Goal: Information Seeking & Learning: Understand process/instructions

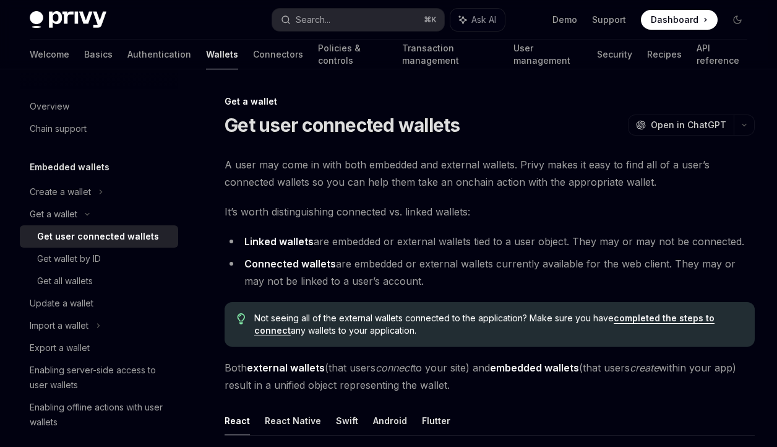
click at [340, 20] on button "Search... ⌘ K" at bounding box center [358, 20] width 172 height 22
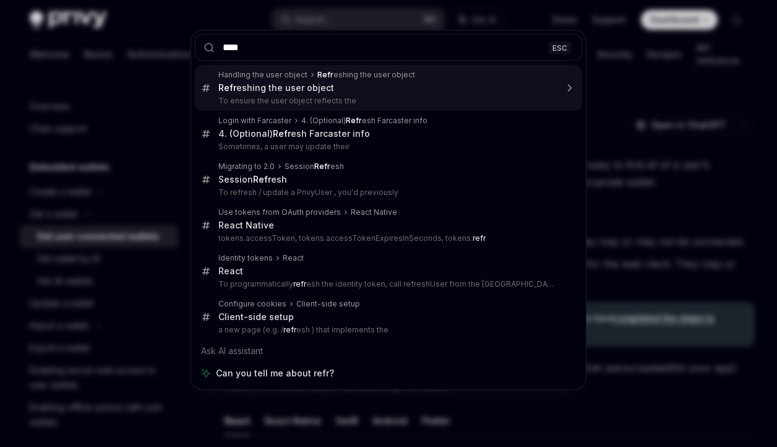
type input "*****"
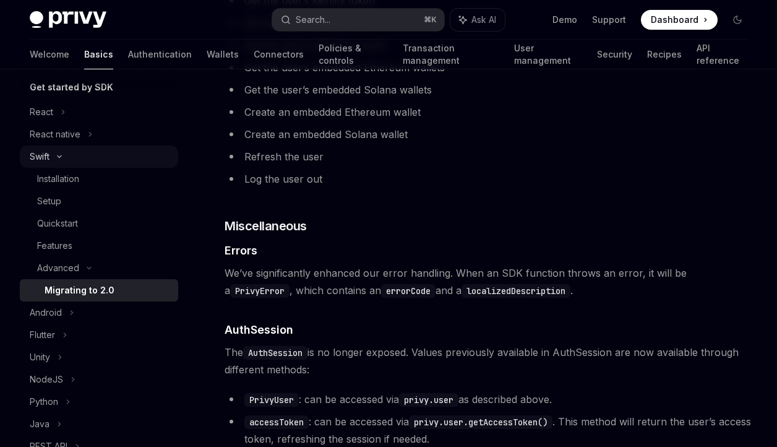
scroll to position [138, 0]
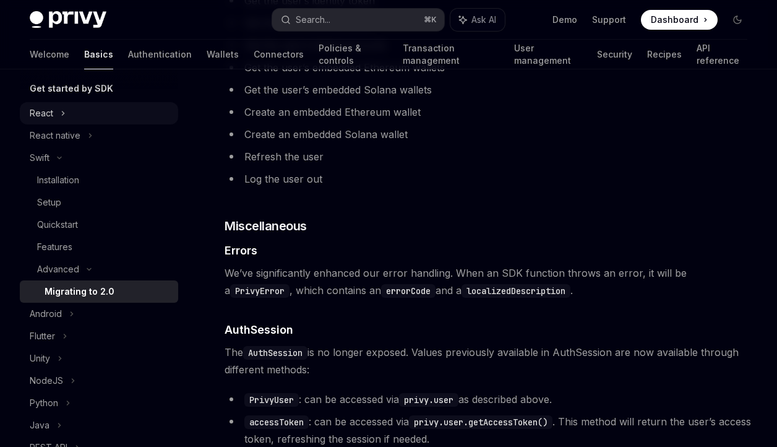
click at [61, 114] on icon at bounding box center [63, 113] width 5 height 15
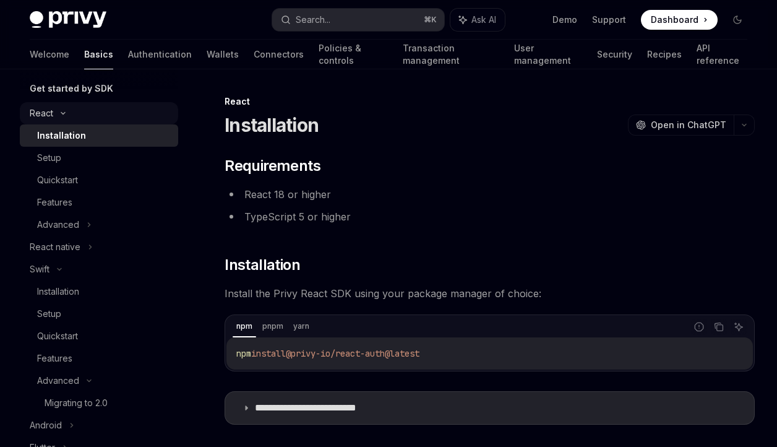
click at [61, 114] on icon at bounding box center [63, 113] width 15 height 5
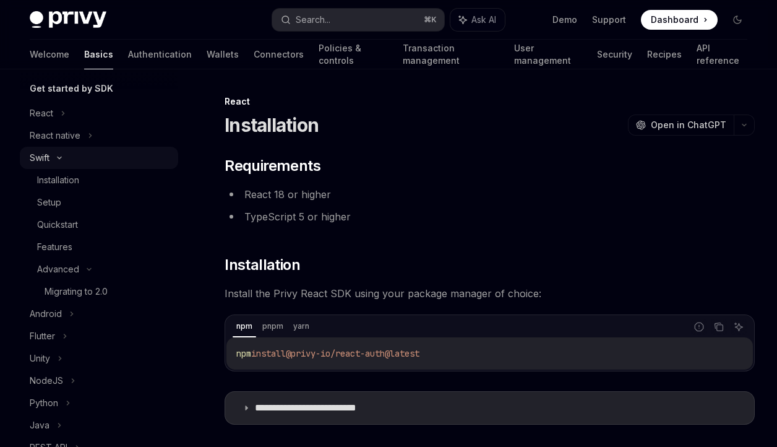
click at [51, 159] on div "Swift" at bounding box center [99, 158] width 158 height 22
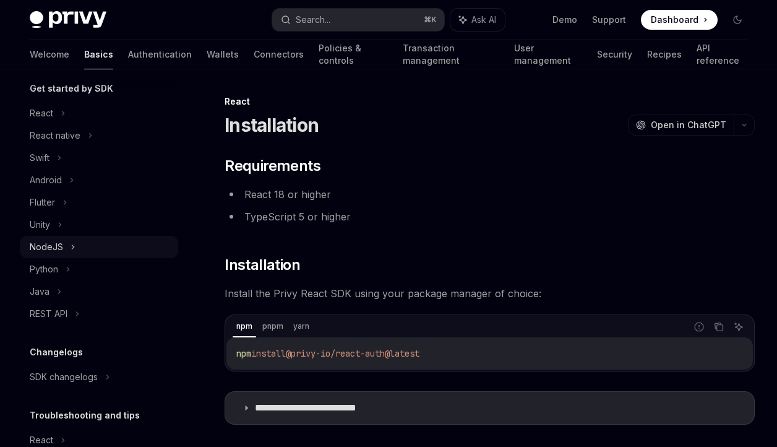
click at [66, 244] on div "NodeJS" at bounding box center [99, 247] width 158 height 22
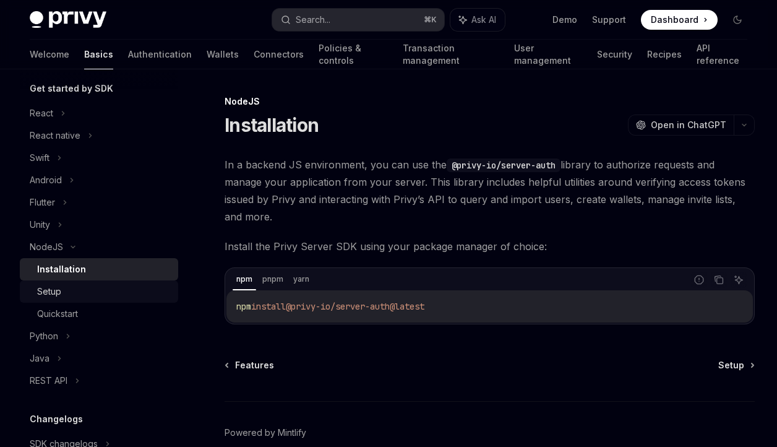
click at [80, 293] on div "Setup" at bounding box center [104, 291] width 134 height 15
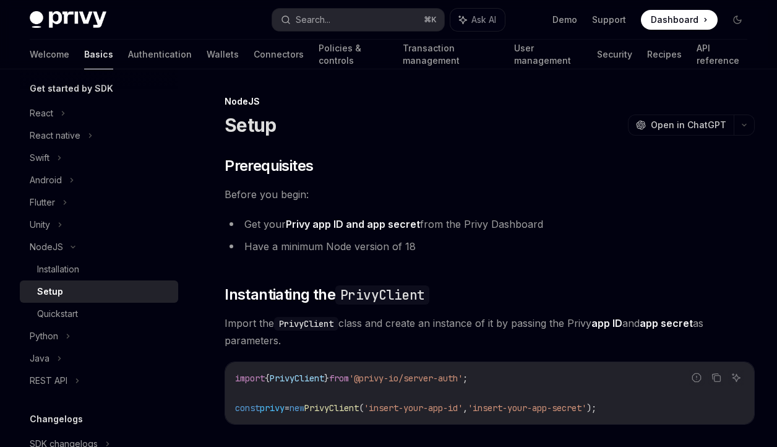
scroll to position [372, 0]
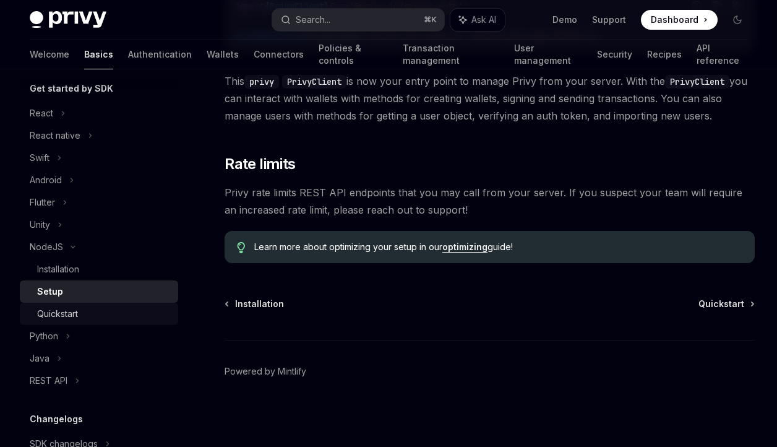
click at [101, 316] on div "Quickstart" at bounding box center [104, 313] width 134 height 15
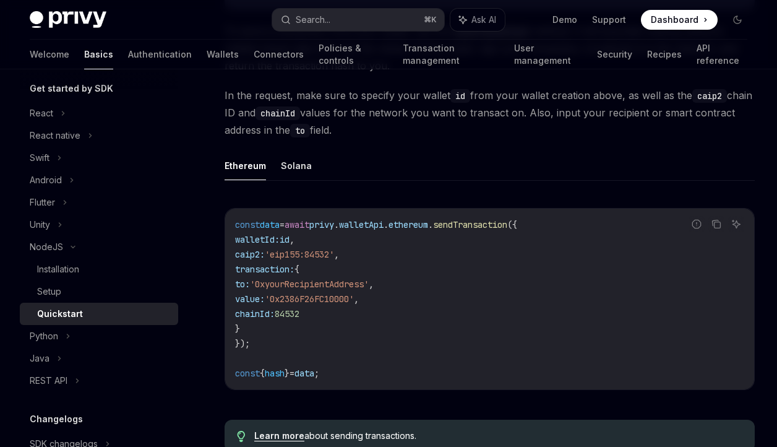
scroll to position [903, 0]
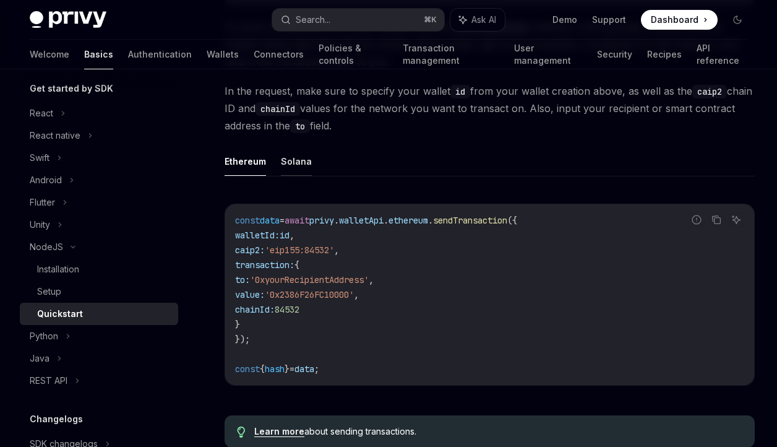
click at [293, 176] on button "Solana" at bounding box center [296, 161] width 31 height 29
type textarea "*"
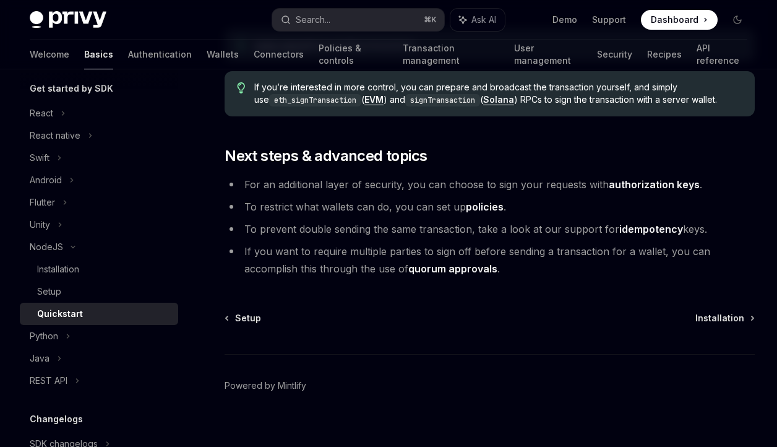
scroll to position [1227, 0]
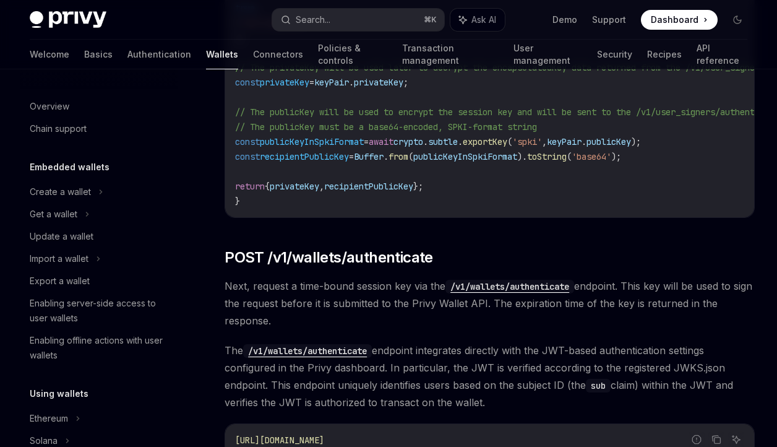
scroll to position [843, 0]
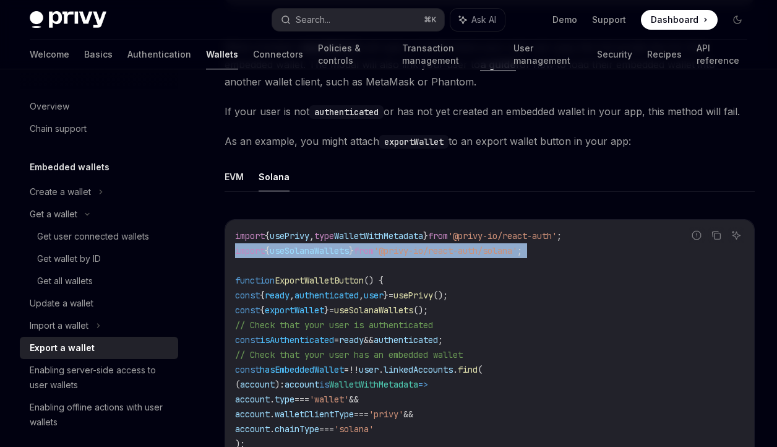
scroll to position [76, 0]
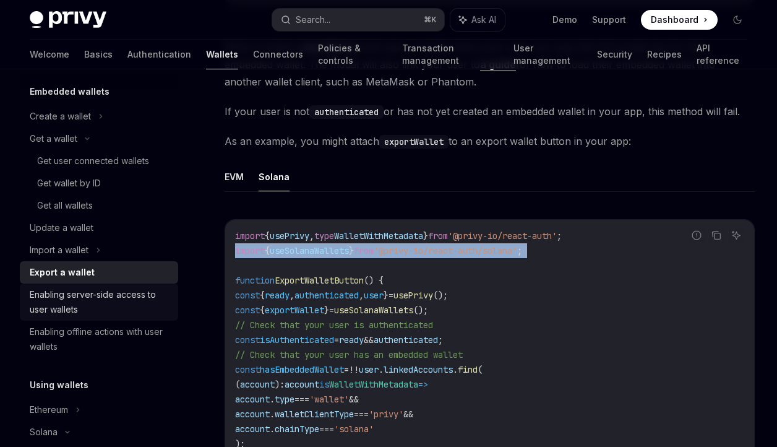
click at [90, 306] on div "Enabling server-side access to user wallets" at bounding box center [100, 302] width 141 height 30
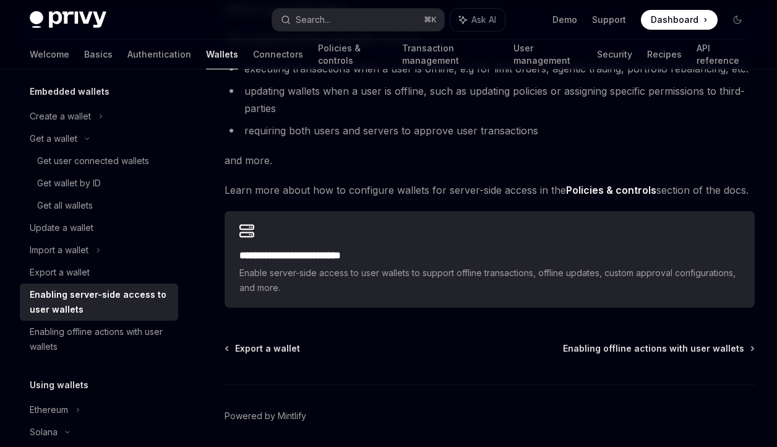
scroll to position [197, 0]
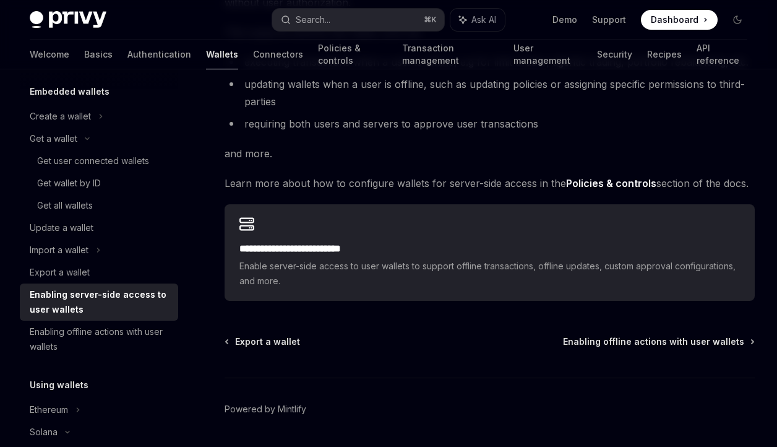
click at [328, 240] on div "**********" at bounding box center [490, 252] width 530 height 97
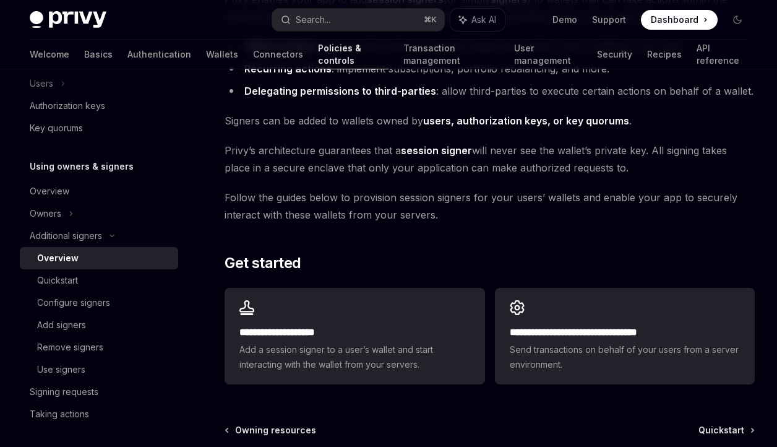
scroll to position [176, 0]
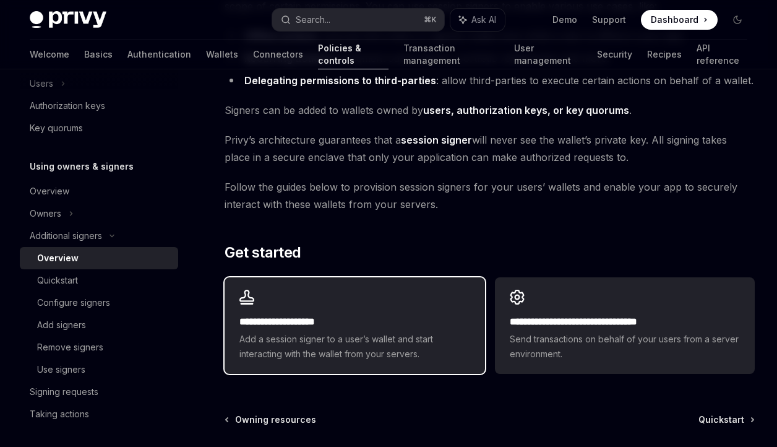
click at [342, 329] on div "**********" at bounding box center [355, 337] width 230 height 47
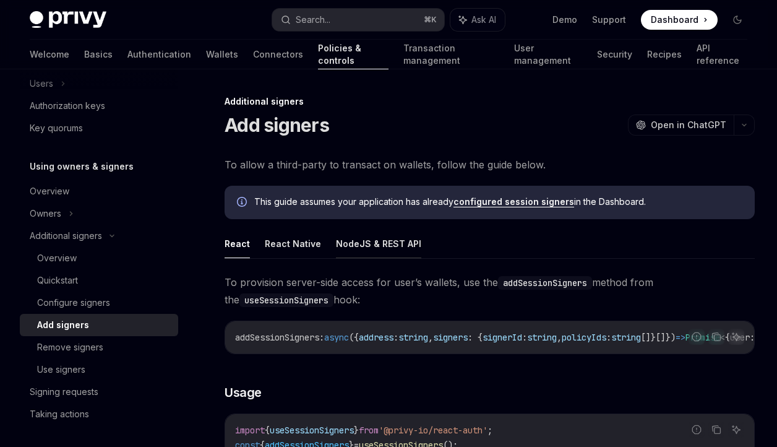
click at [372, 241] on button "NodeJS & REST API" at bounding box center [378, 243] width 85 height 29
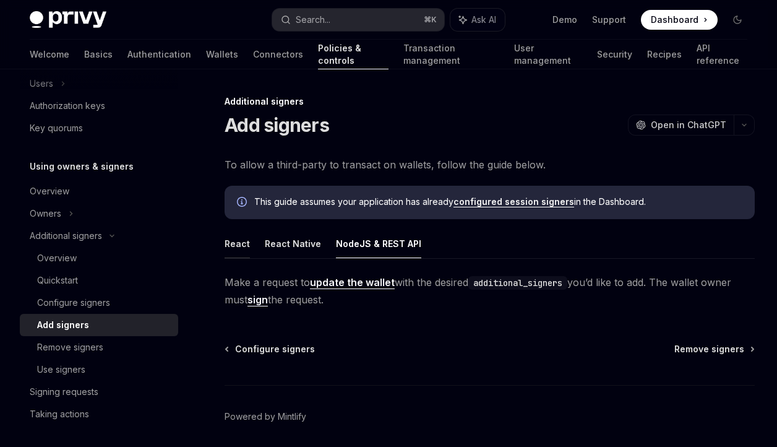
click at [241, 246] on button "React" at bounding box center [237, 243] width 25 height 29
type textarea "*"
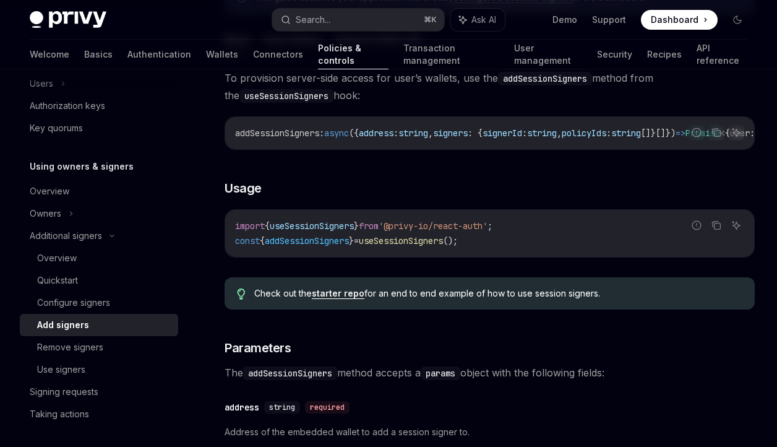
scroll to position [139, 0]
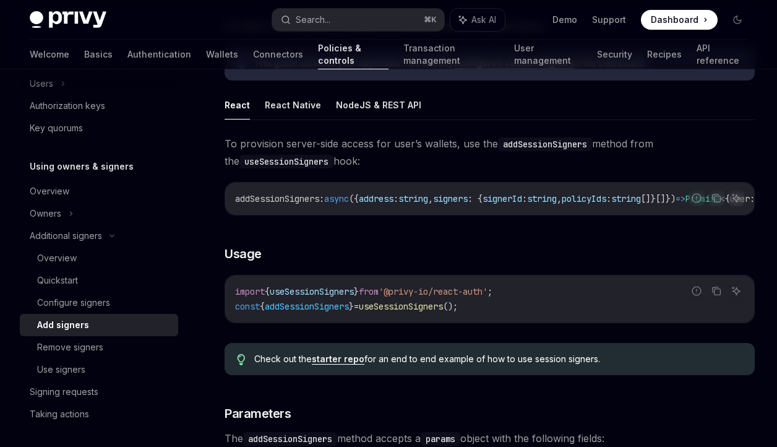
click at [353, 362] on link "starter repo" at bounding box center [338, 358] width 53 height 11
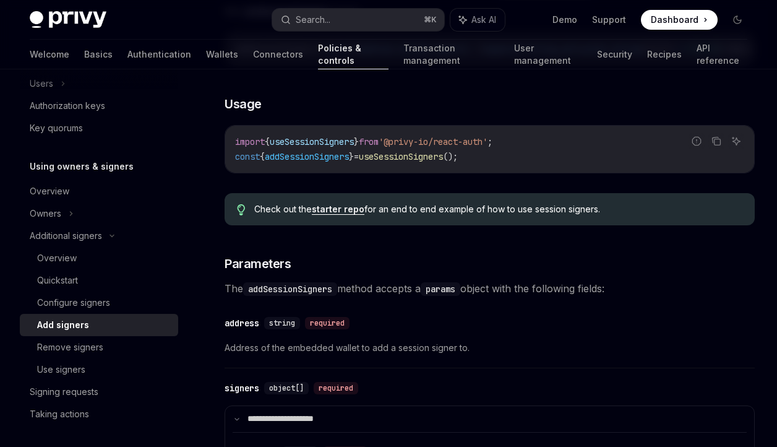
scroll to position [286, 0]
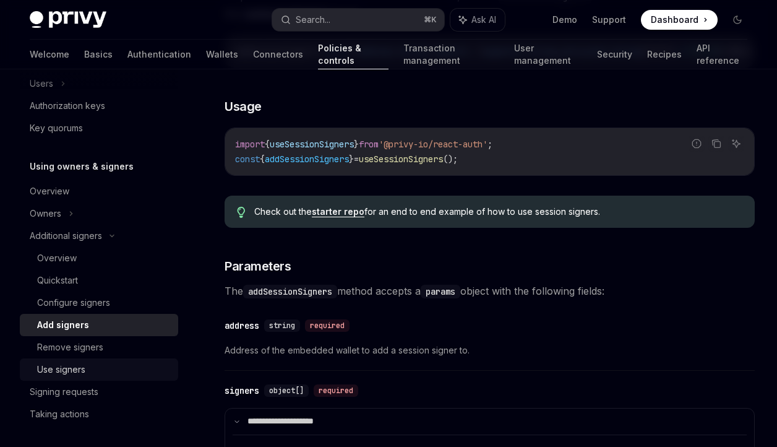
click at [79, 370] on div "Use signers" at bounding box center [61, 369] width 48 height 15
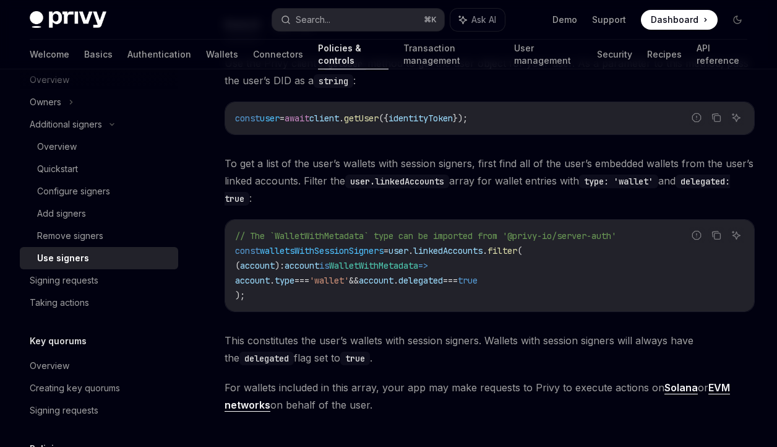
scroll to position [530, 0]
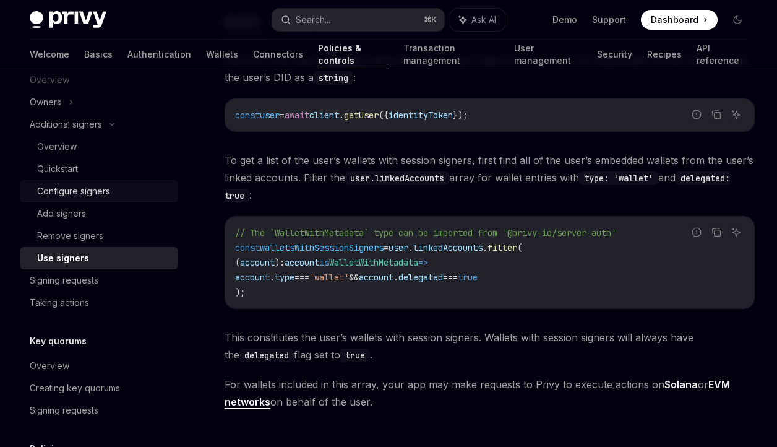
click at [101, 194] on div "Configure signers" at bounding box center [73, 191] width 73 height 15
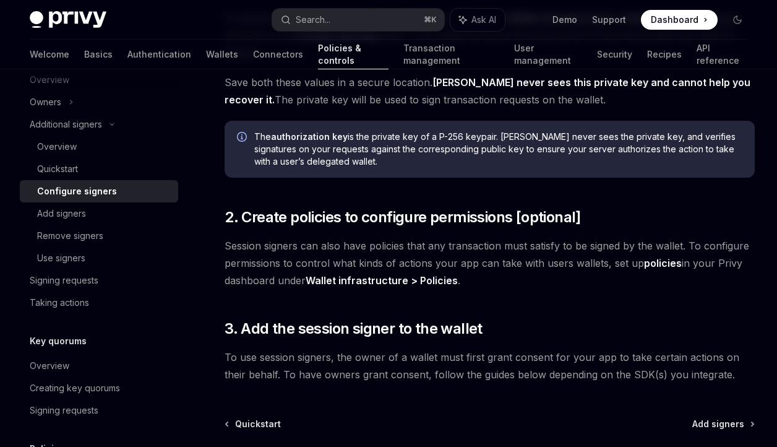
scroll to position [318, 0]
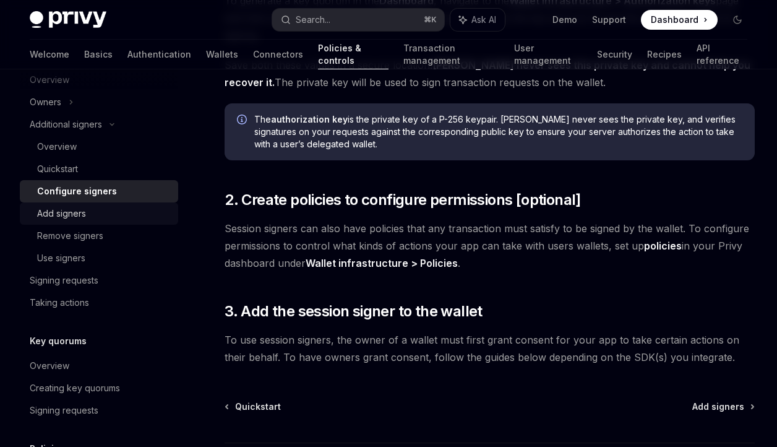
click at [80, 214] on div "Add signers" at bounding box center [61, 213] width 49 height 15
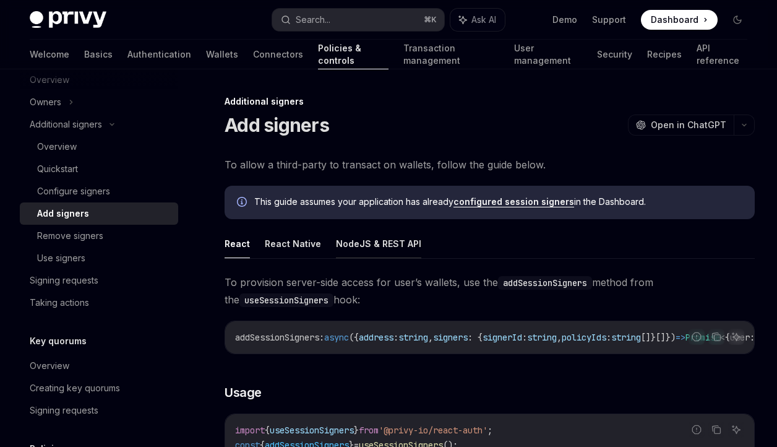
click at [375, 248] on button "NodeJS & REST API" at bounding box center [378, 243] width 85 height 29
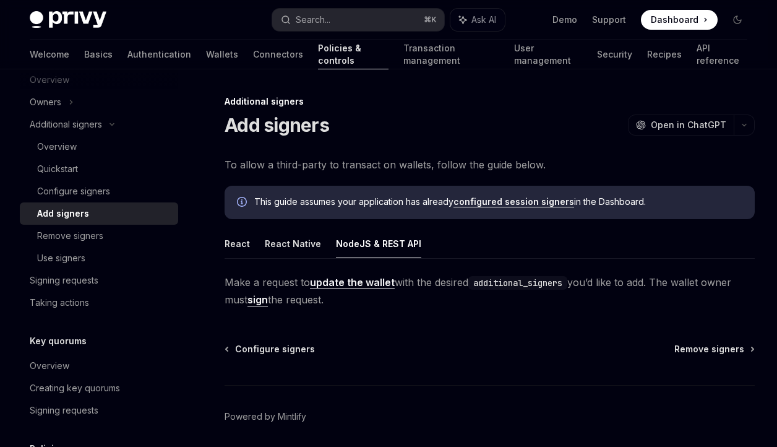
click at [318, 254] on ul "React React Native NodeJS & REST API" at bounding box center [490, 244] width 530 height 30
click at [301, 251] on button "React Native" at bounding box center [293, 243] width 56 height 29
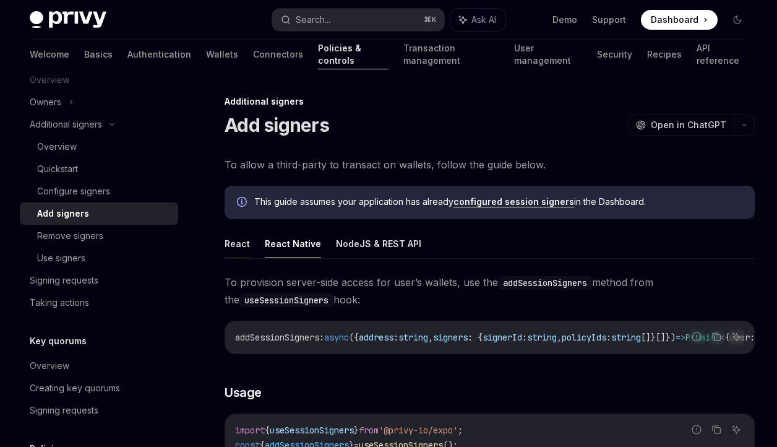
click at [244, 253] on button "React" at bounding box center [237, 243] width 25 height 29
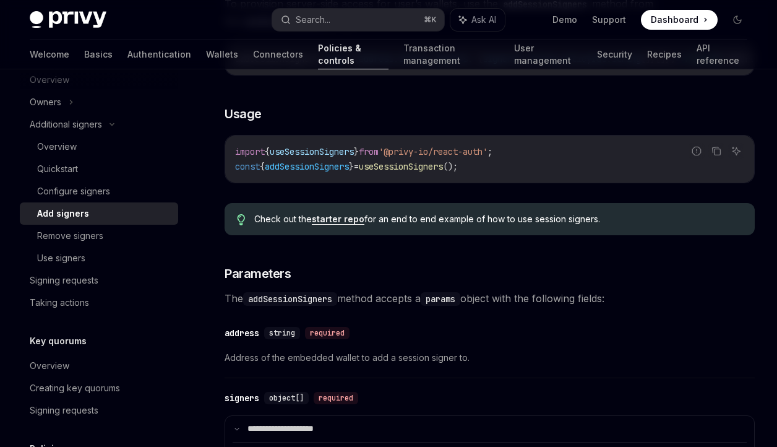
scroll to position [469, 0]
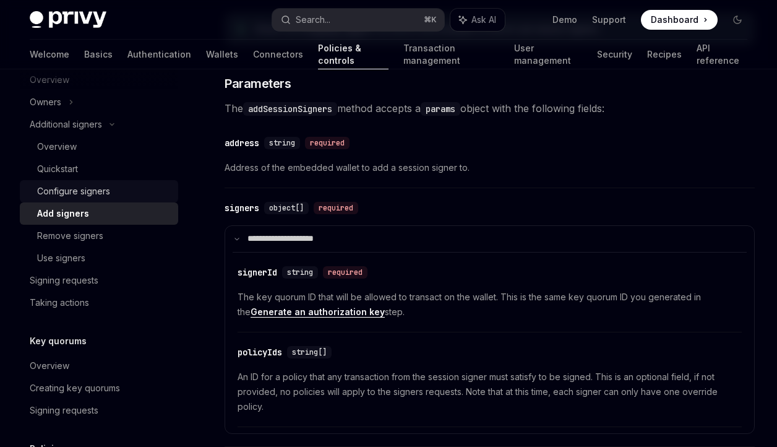
click at [145, 189] on div "Configure signers" at bounding box center [104, 191] width 134 height 15
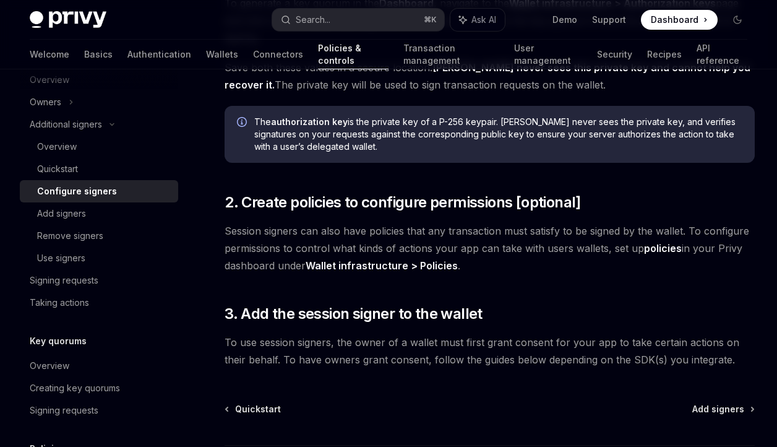
scroll to position [313, 0]
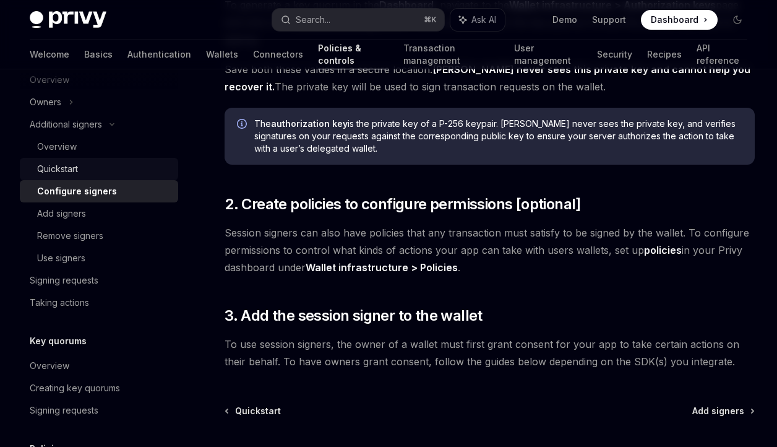
click at [77, 170] on div "Quickstart" at bounding box center [57, 169] width 41 height 15
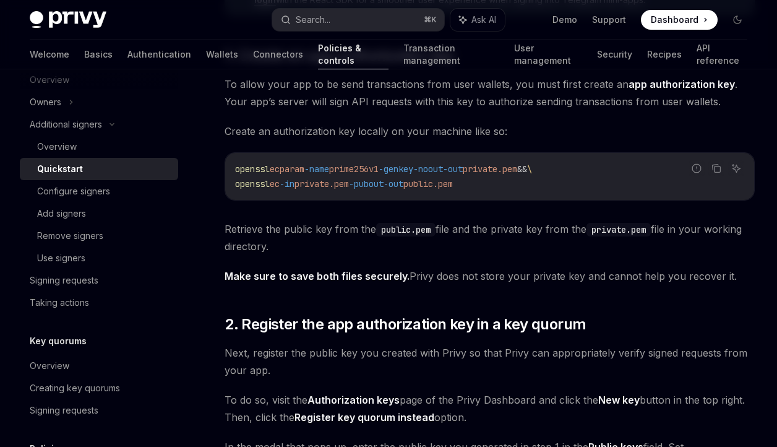
scroll to position [652, 0]
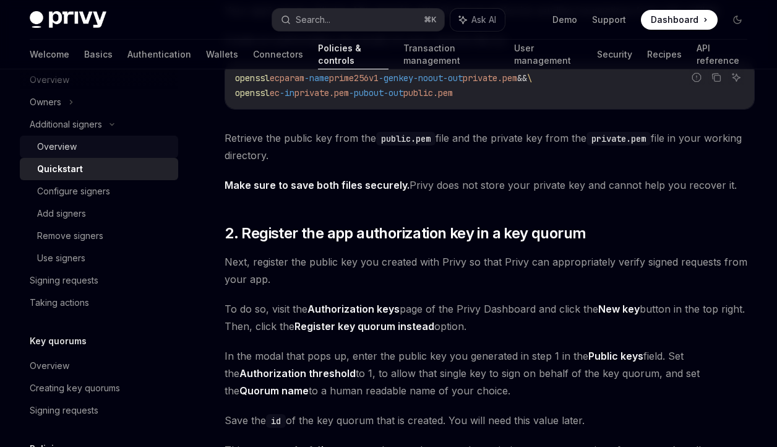
click at [75, 148] on div "Overview" at bounding box center [57, 146] width 40 height 15
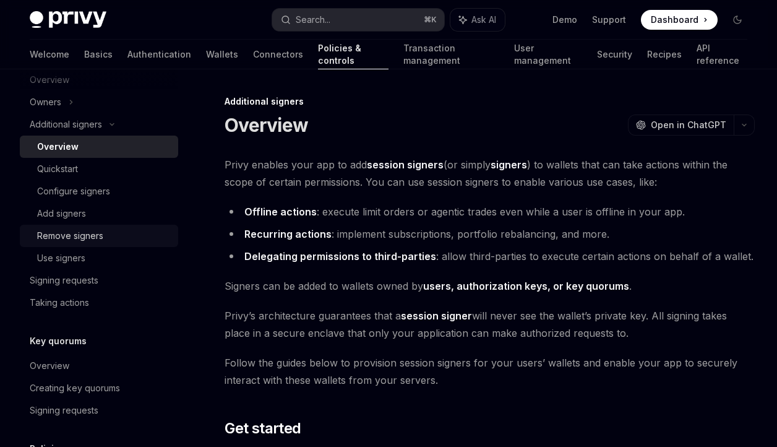
click at [82, 231] on div "Remove signers" at bounding box center [70, 235] width 66 height 15
type textarea "*"
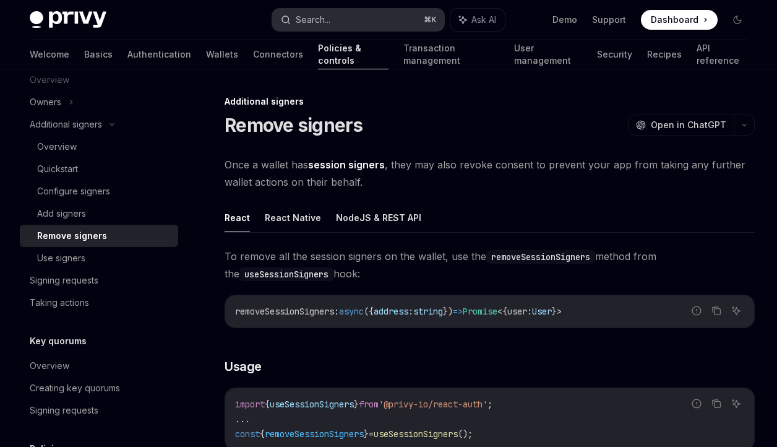
click at [364, 17] on button "Search... ⌘ K" at bounding box center [358, 20] width 172 height 22
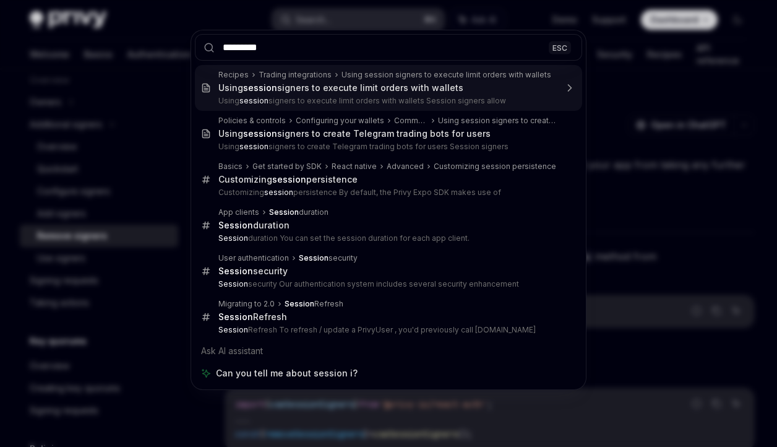
type input "**********"
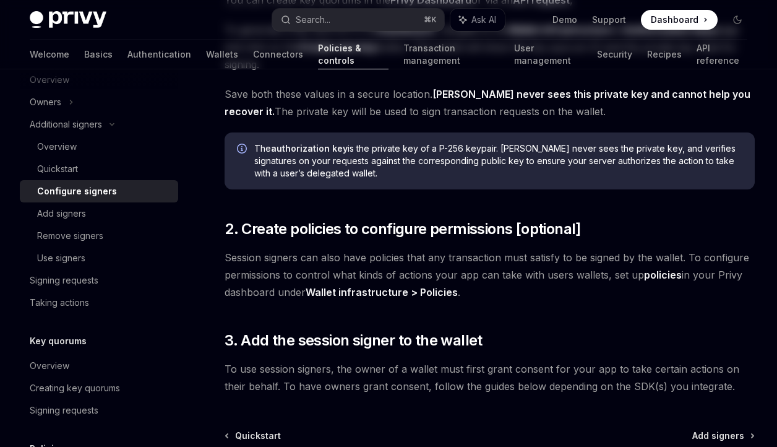
scroll to position [315, 0]
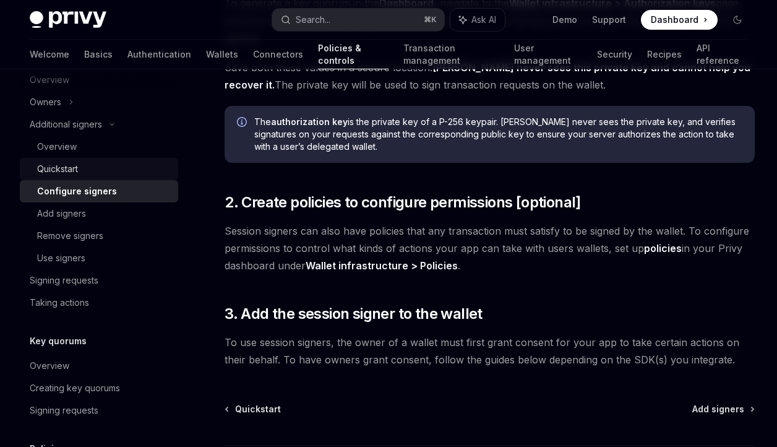
click at [120, 173] on div "Quickstart" at bounding box center [104, 169] width 134 height 15
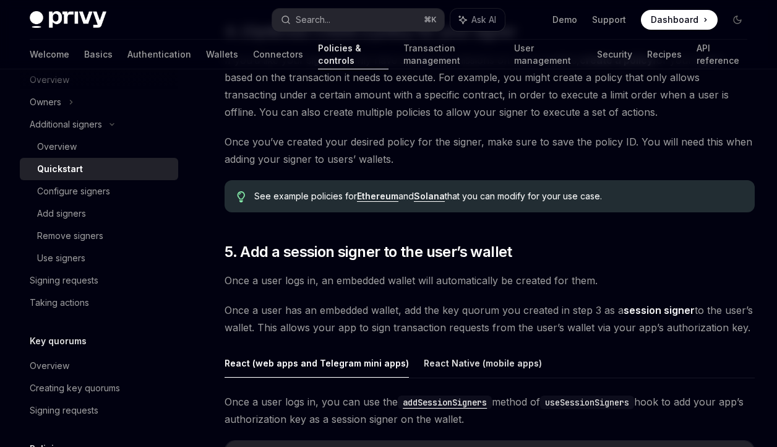
scroll to position [1804, 0]
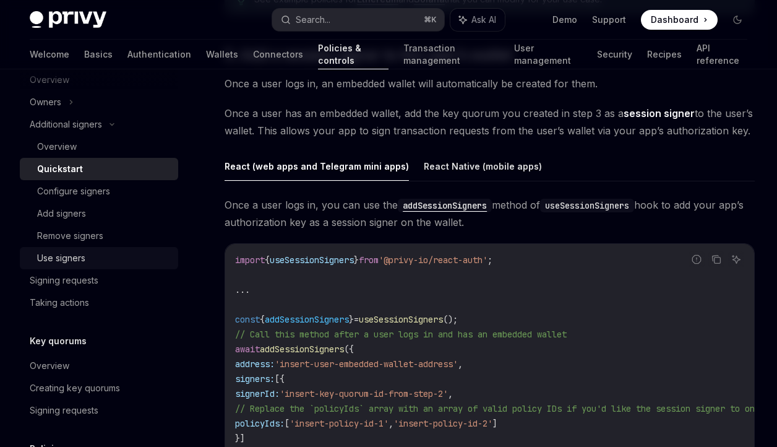
click at [103, 259] on div "Use signers" at bounding box center [104, 258] width 134 height 15
type textarea "*"
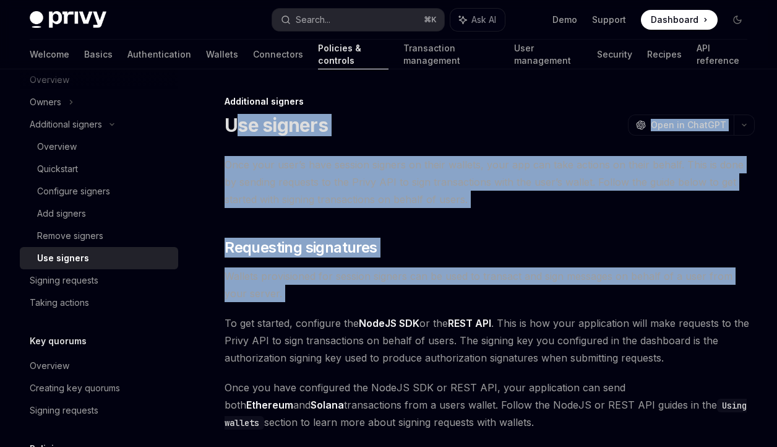
drag, startPoint x: 235, startPoint y: 133, endPoint x: 350, endPoint y: 311, distance: 211.9
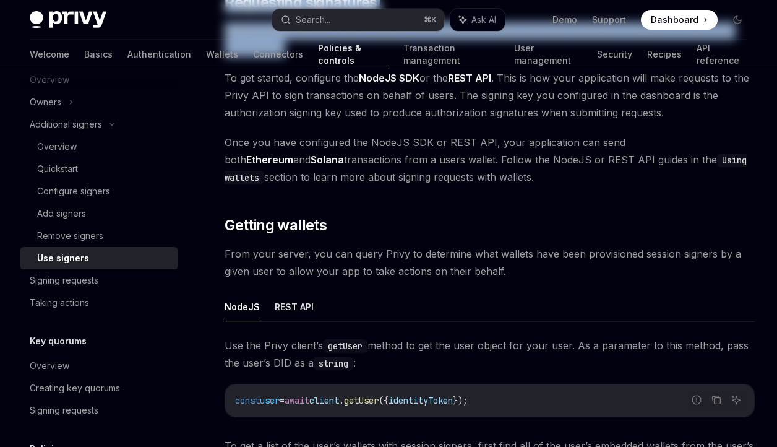
scroll to position [340, 0]
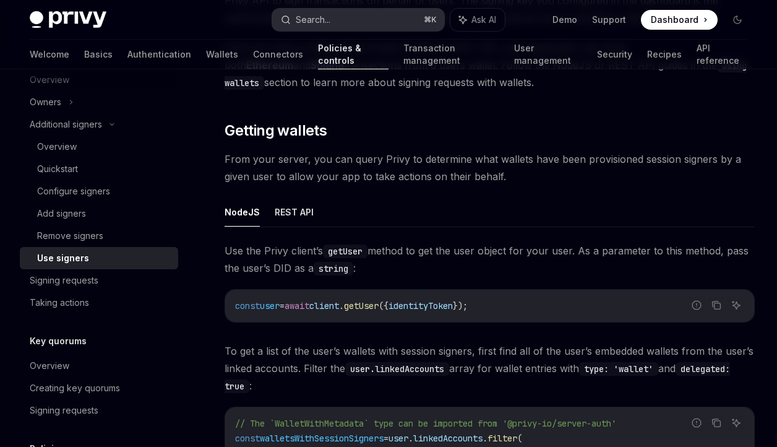
click at [359, 21] on button "Search... ⌘ K" at bounding box center [358, 20] width 172 height 22
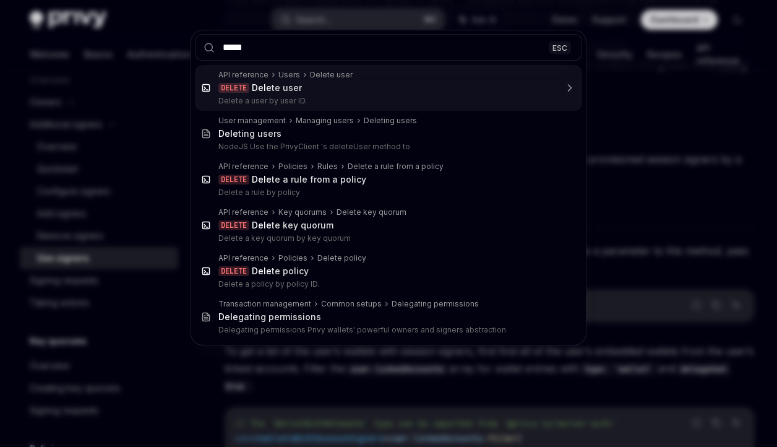
type input "******"
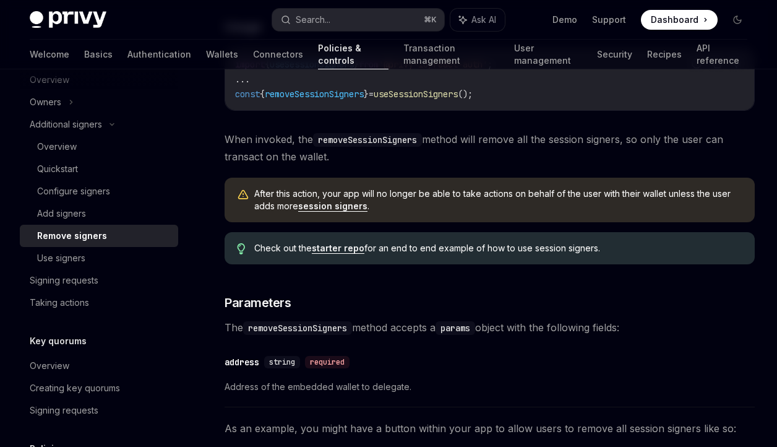
scroll to position [69, 0]
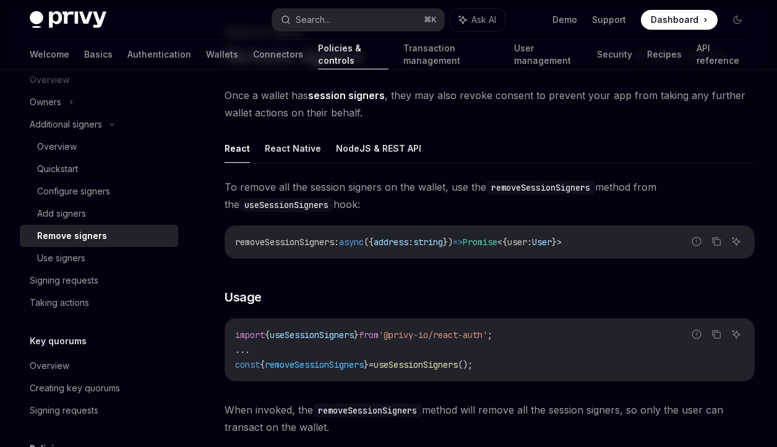
type textarea "*"
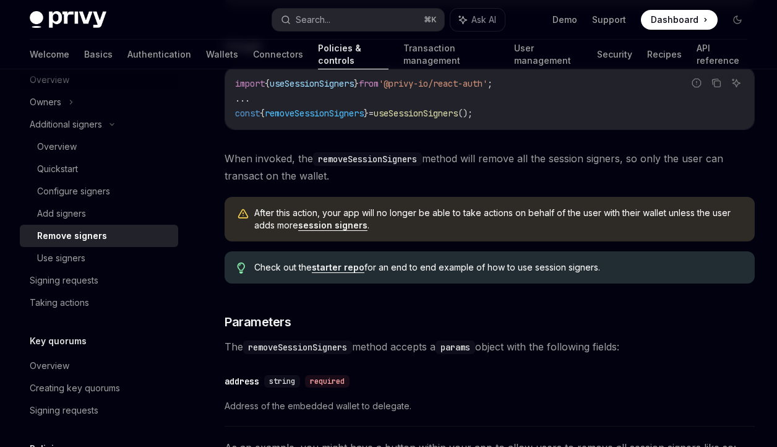
scroll to position [333, 0]
